Goal: Transaction & Acquisition: Purchase product/service

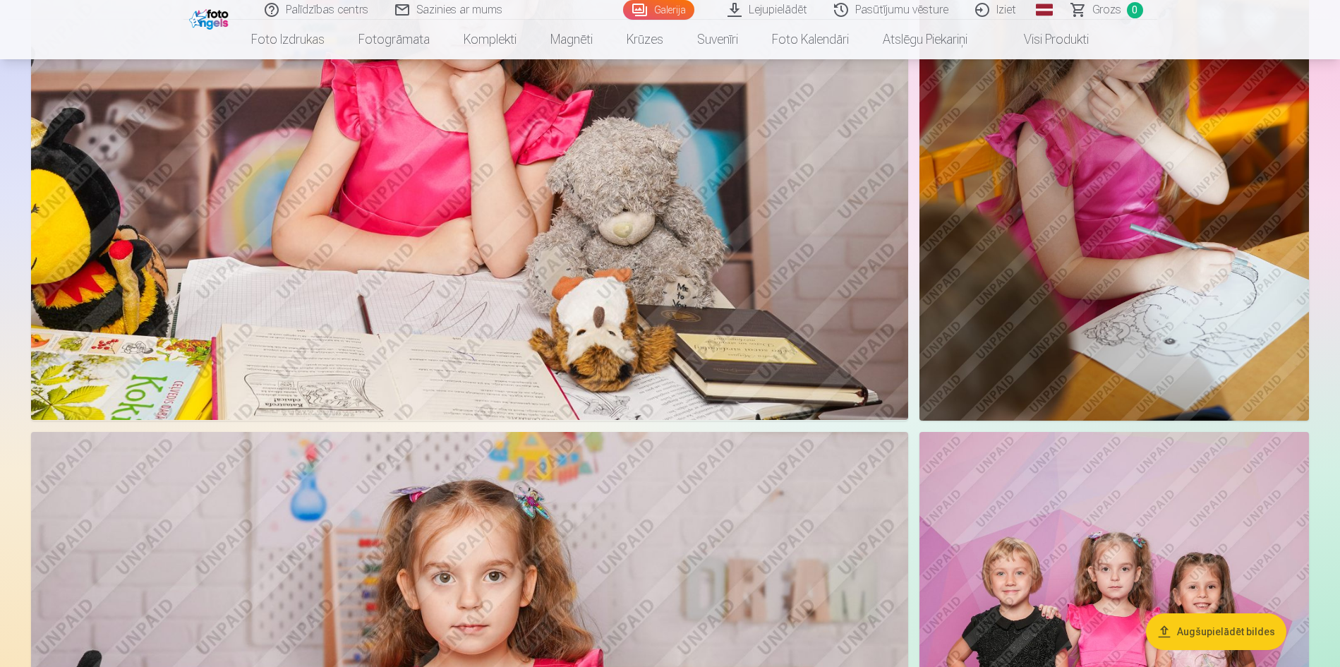
scroll to position [6011, 0]
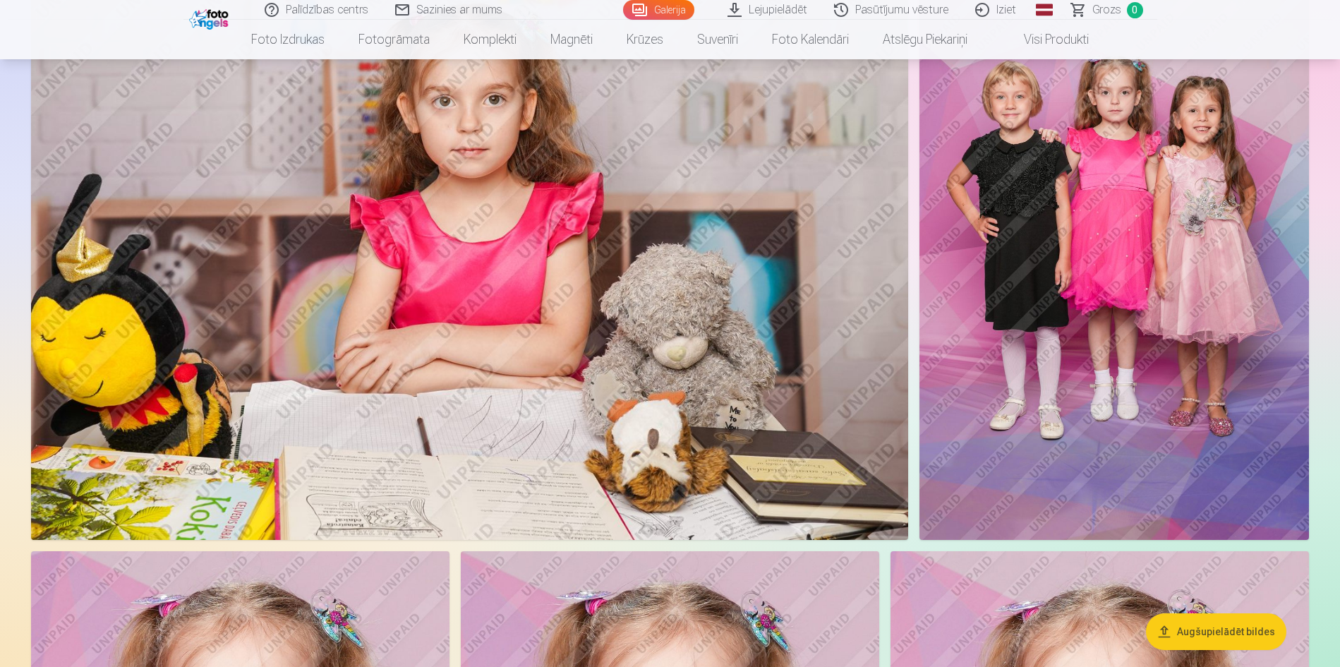
click at [1147, 298] on img at bounding box center [1114, 248] width 390 height 585
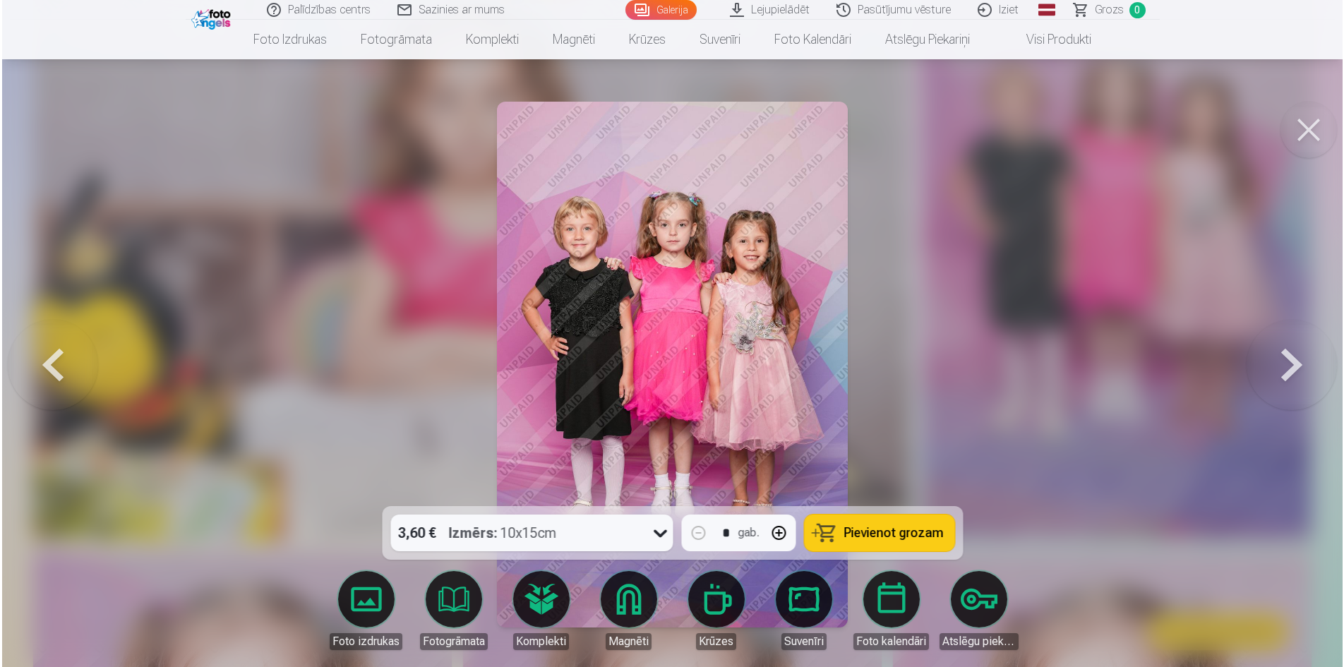
scroll to position [6027, 0]
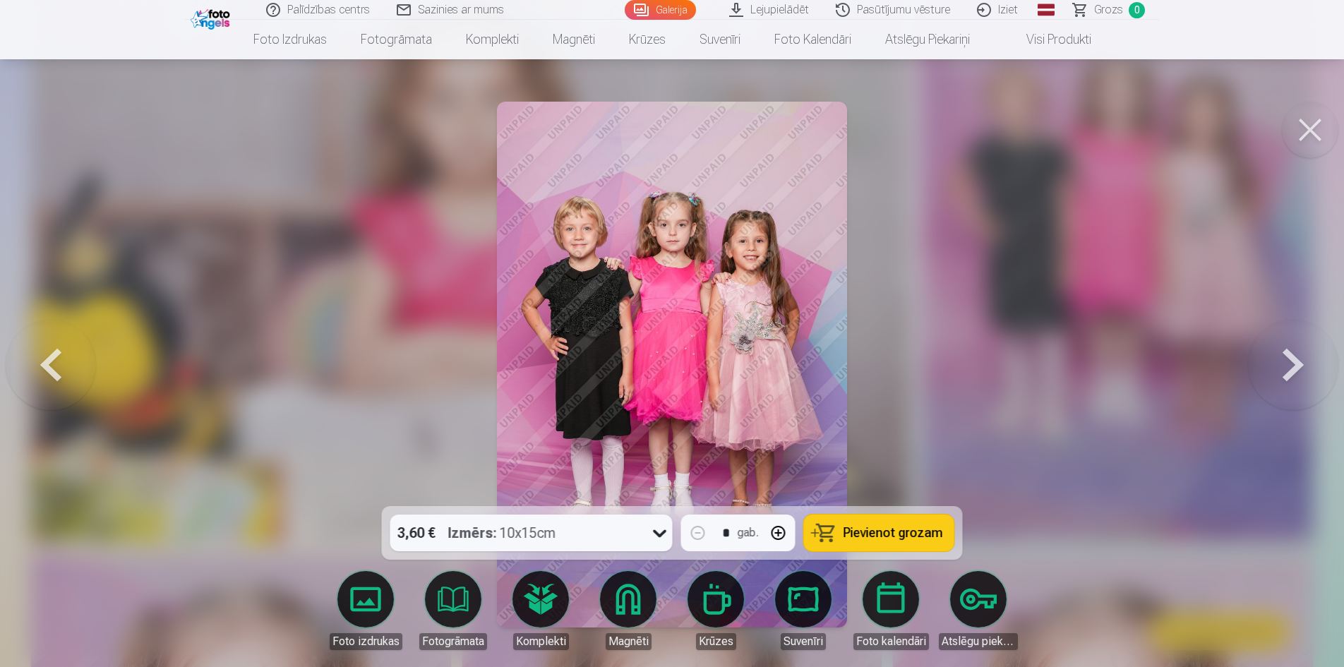
click at [852, 532] on span "Pievienot grozam" at bounding box center [892, 532] width 99 height 13
click at [1304, 139] on button at bounding box center [1309, 130] width 56 height 56
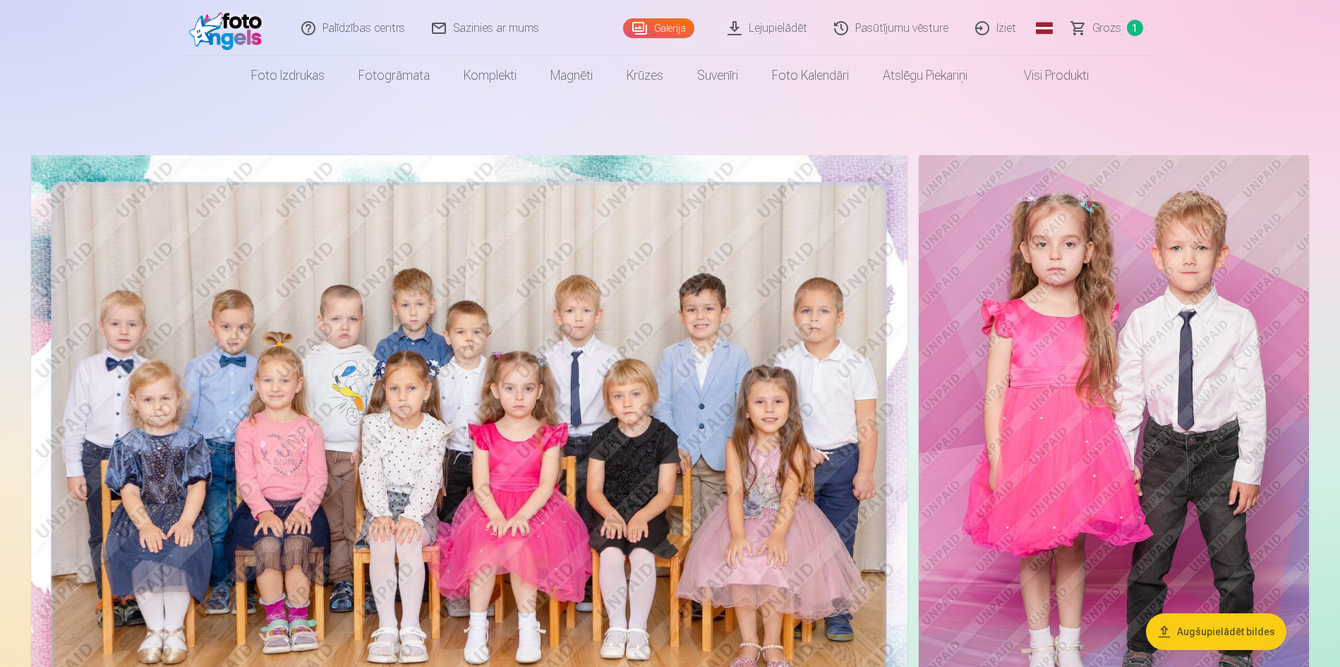
scroll to position [1, 0]
click at [498, 494] on img at bounding box center [469, 447] width 876 height 585
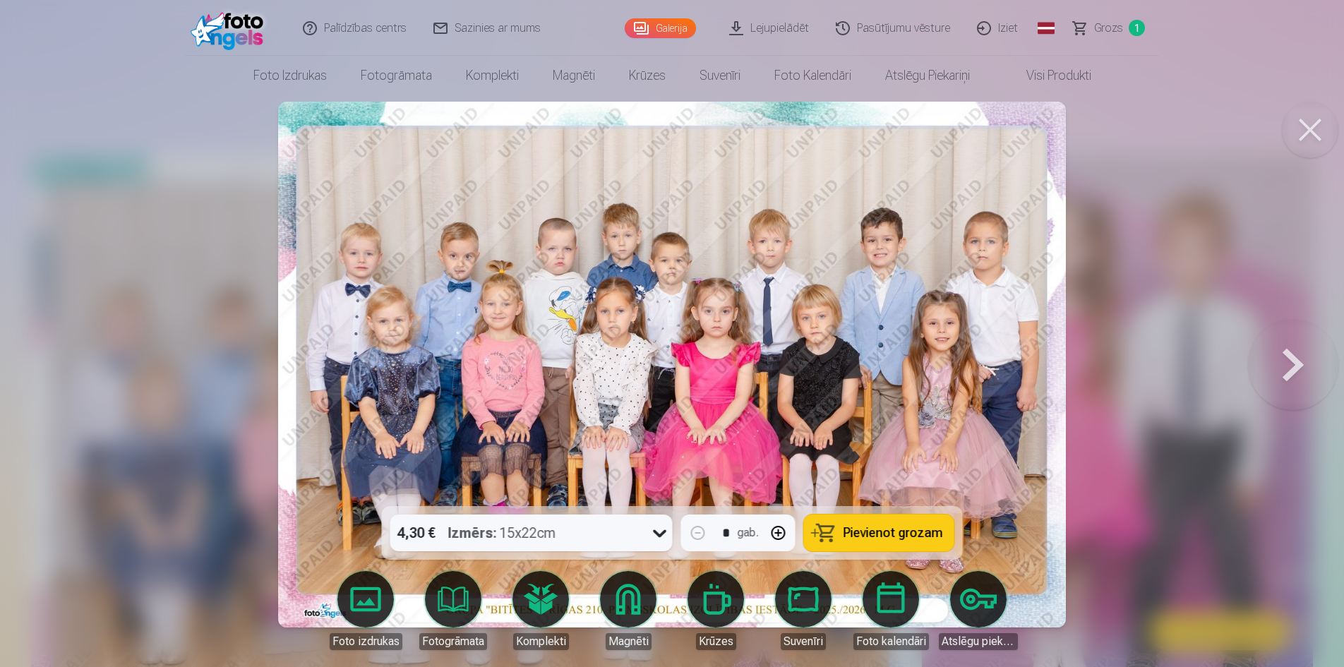
click at [886, 532] on span "Pievienot grozam" at bounding box center [892, 532] width 99 height 13
click at [1316, 134] on button at bounding box center [1309, 130] width 56 height 56
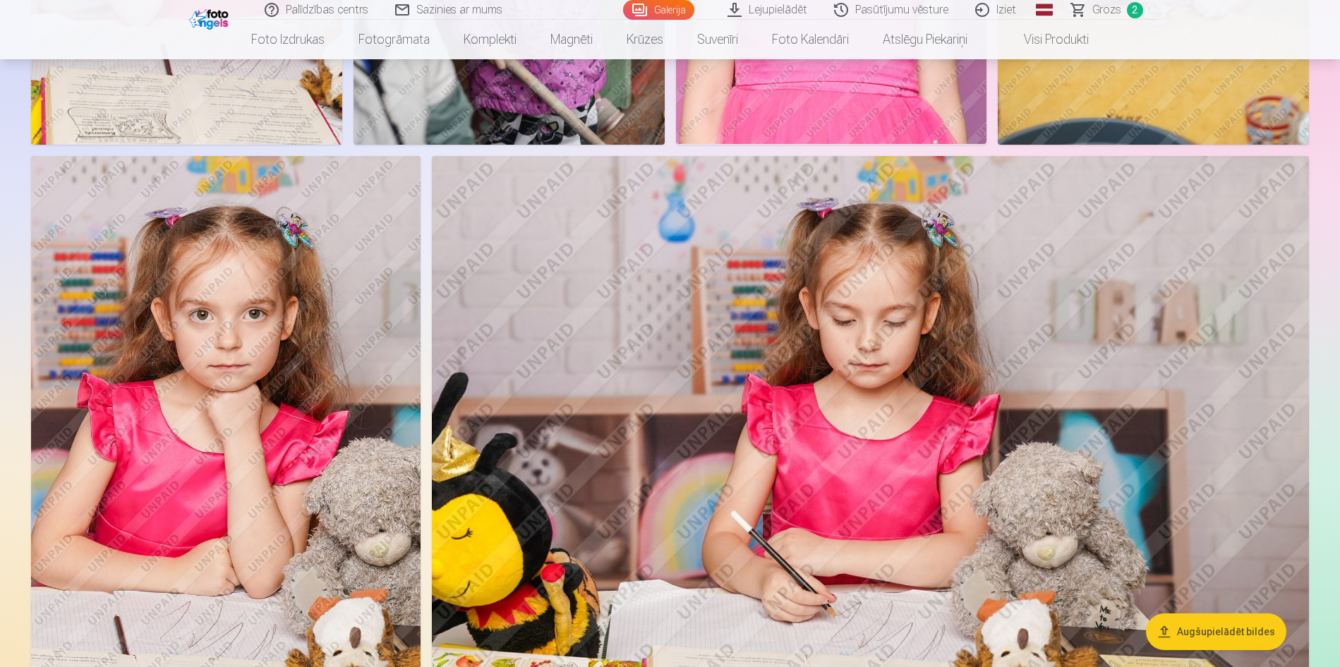
scroll to position [2113, 0]
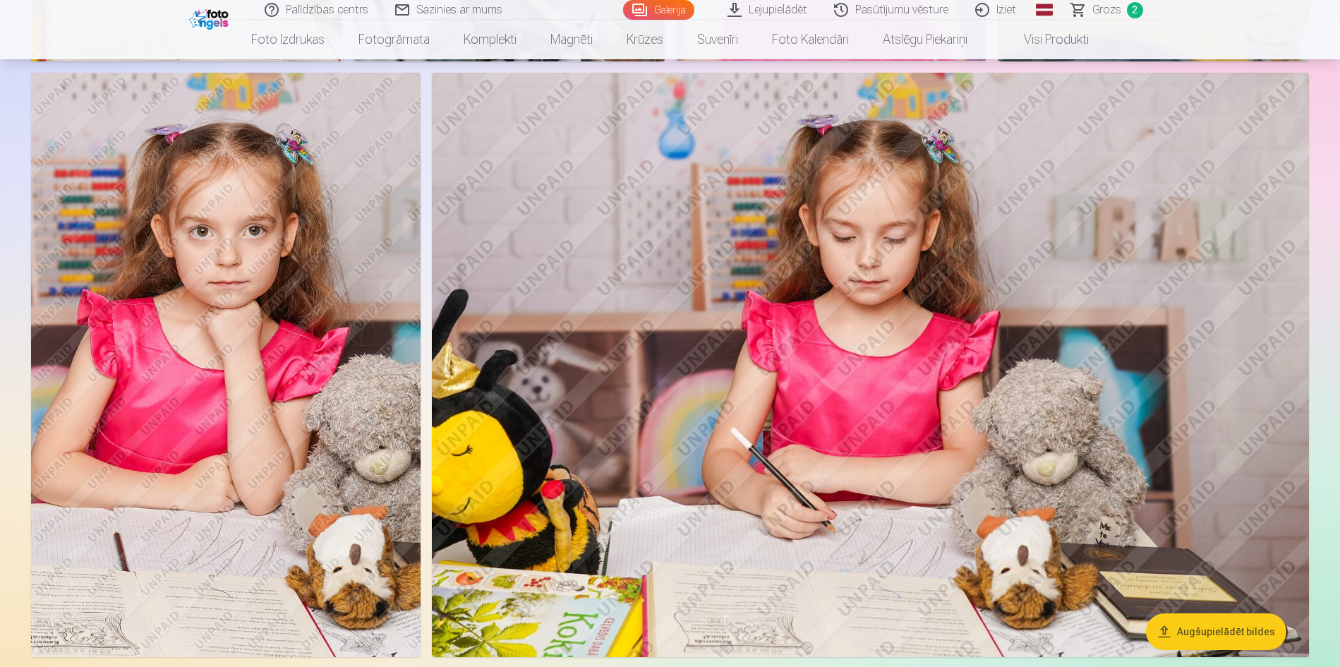
click at [255, 480] on img at bounding box center [226, 365] width 390 height 584
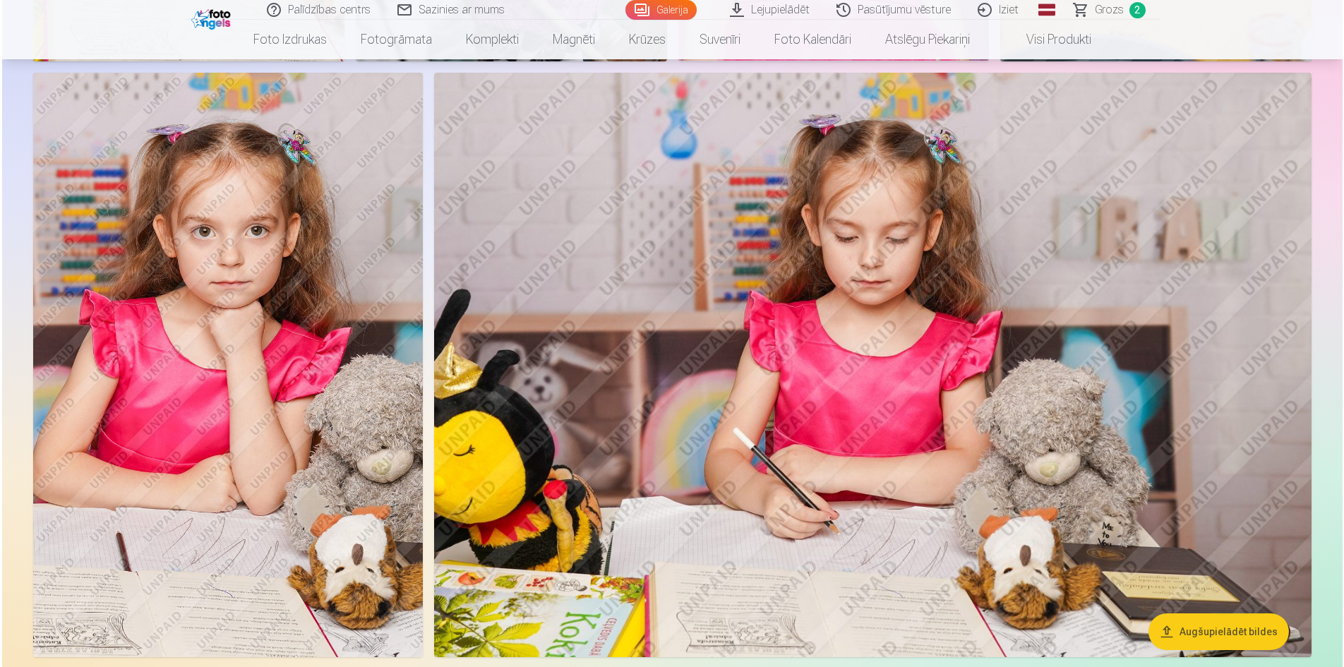
scroll to position [2118, 0]
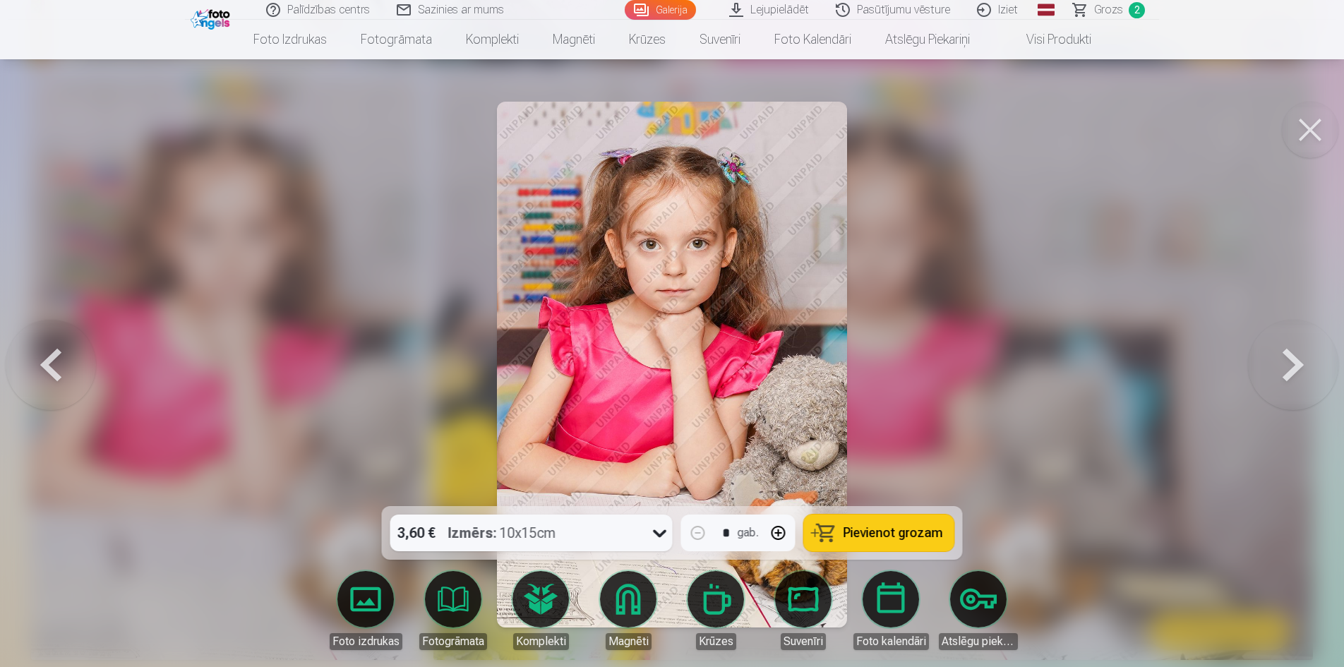
click at [853, 529] on span "Pievienot grozam" at bounding box center [892, 532] width 99 height 13
click at [1305, 127] on button at bounding box center [1309, 130] width 56 height 56
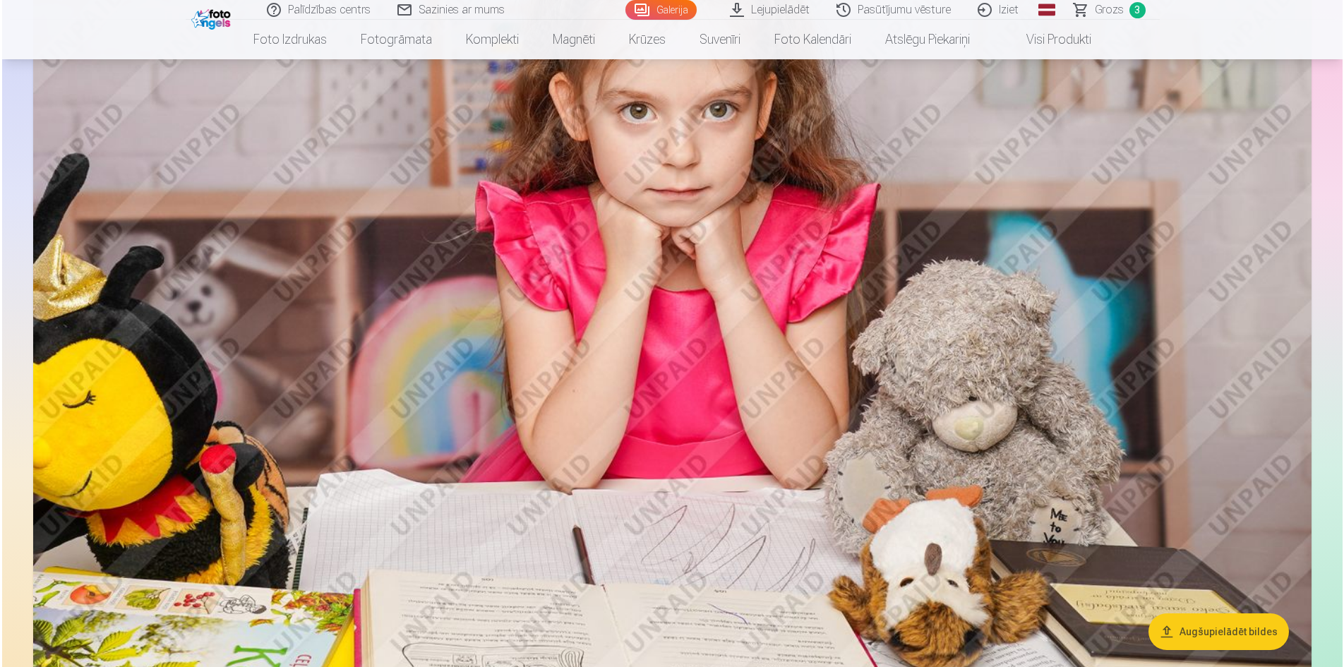
scroll to position [2921, 0]
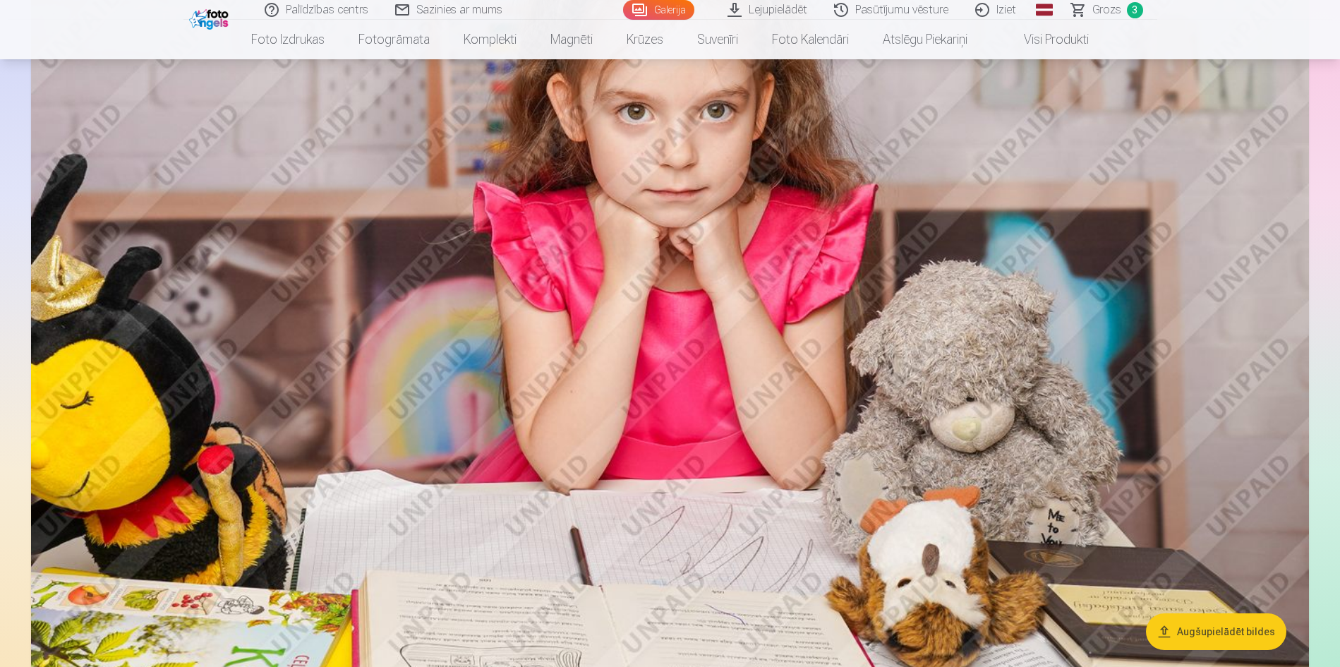
click at [1034, 536] on img at bounding box center [670, 287] width 1278 height 852
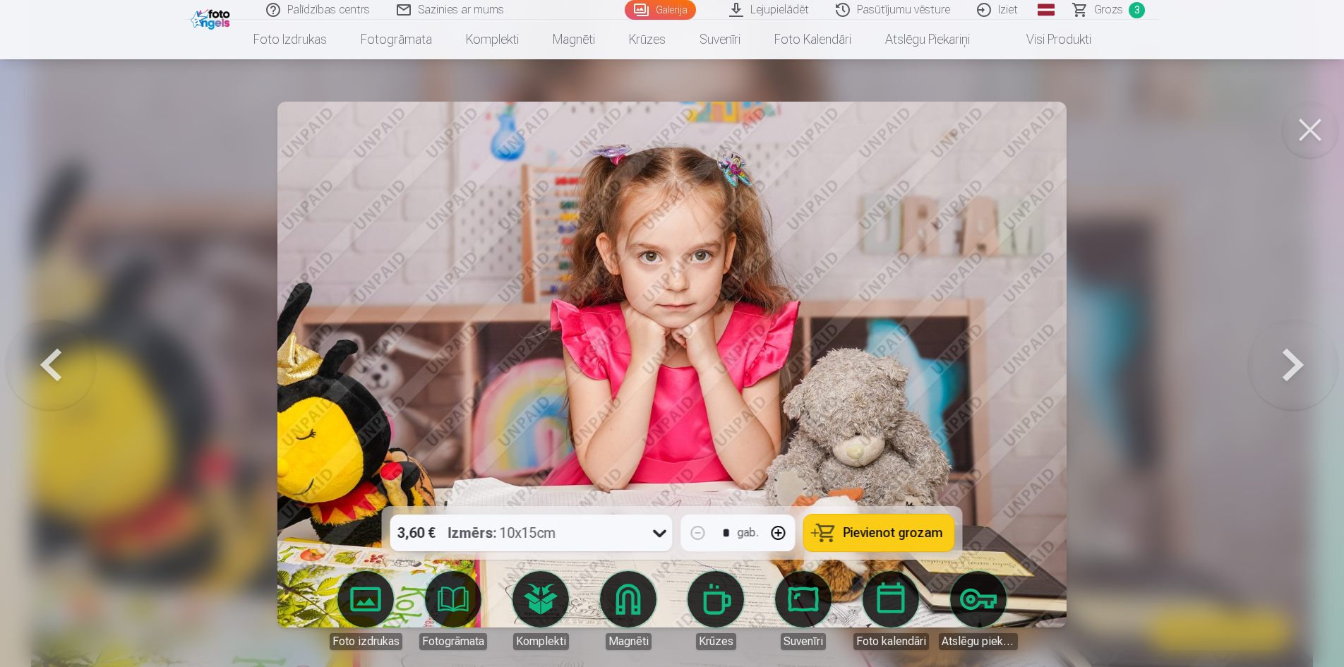
click at [883, 536] on span "Pievienot grozam" at bounding box center [892, 532] width 99 height 13
click at [1319, 139] on button at bounding box center [1309, 130] width 56 height 56
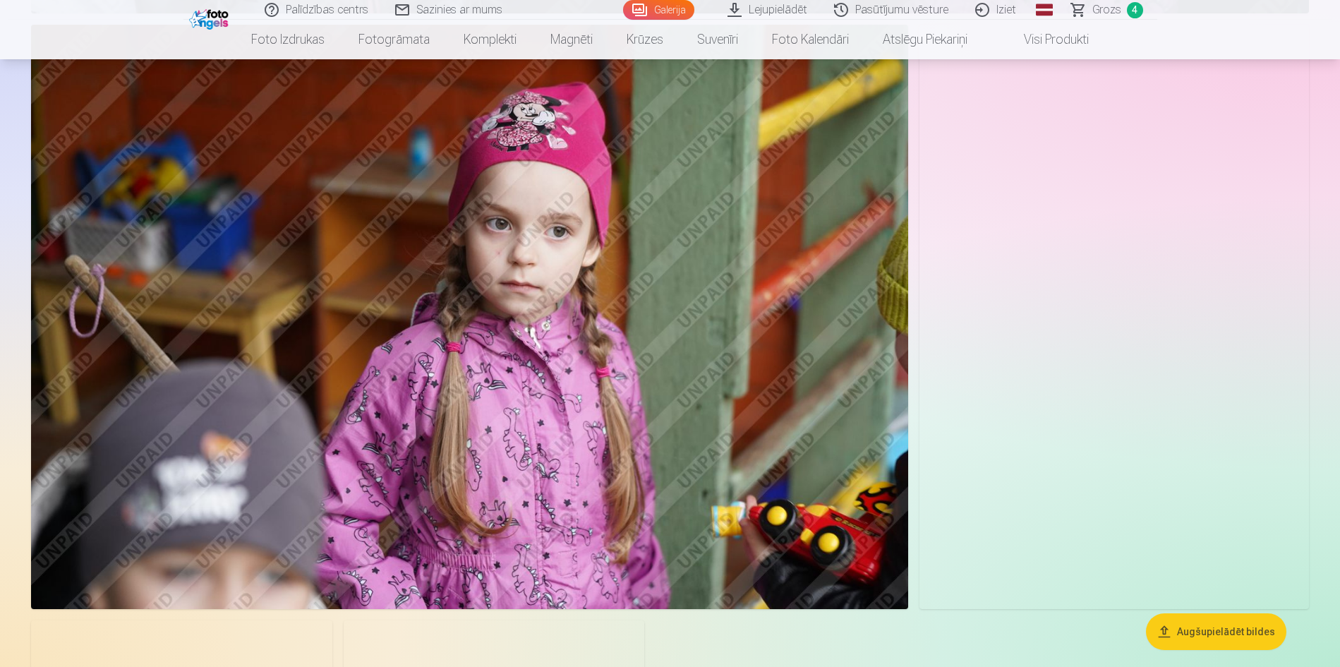
scroll to position [11920, 0]
